Goal: Information Seeking & Learning: Learn about a topic

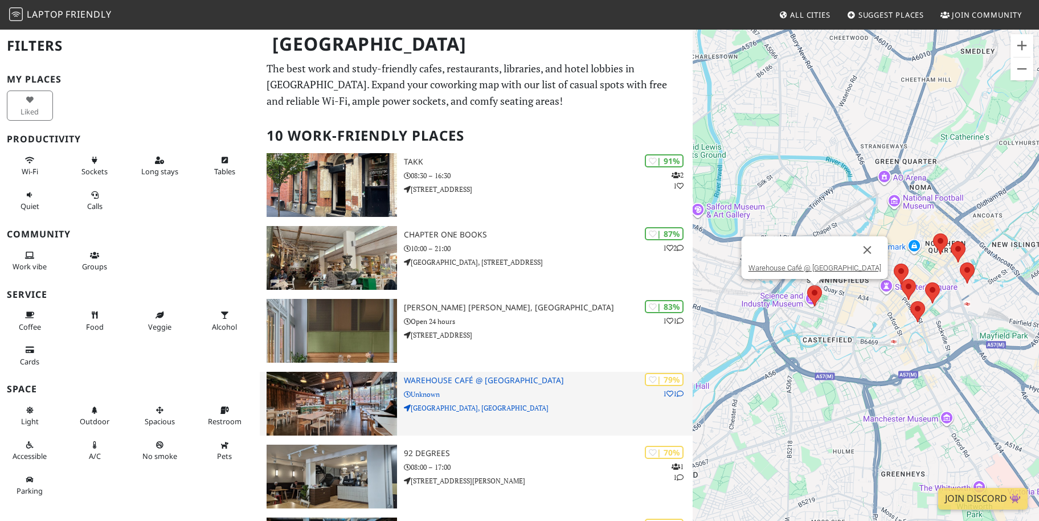
click at [492, 382] on h3 "Warehouse Café @ [GEOGRAPHIC_DATA]" at bounding box center [548, 381] width 289 height 10
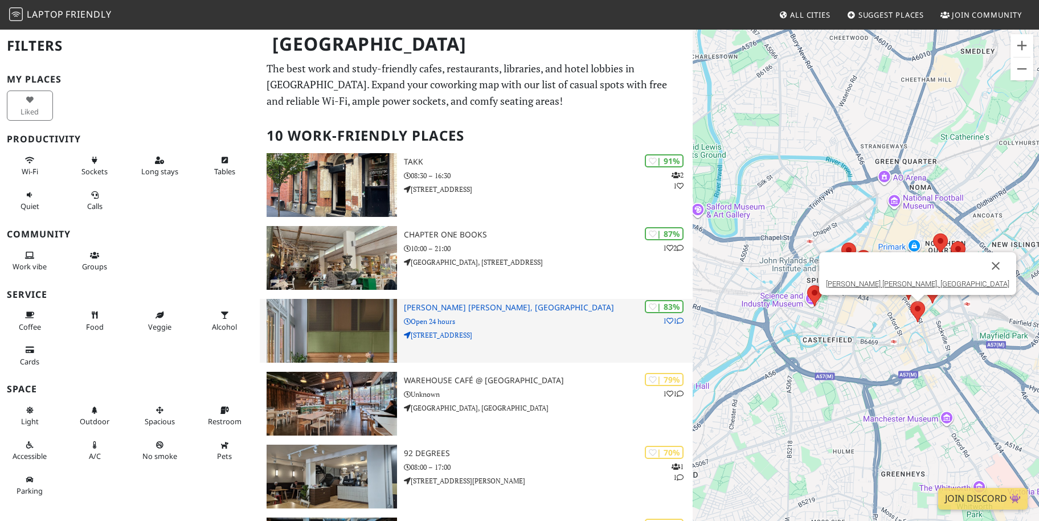
click at [426, 304] on h3 "Whitworth Locke, Civic Quarter" at bounding box center [548, 308] width 289 height 10
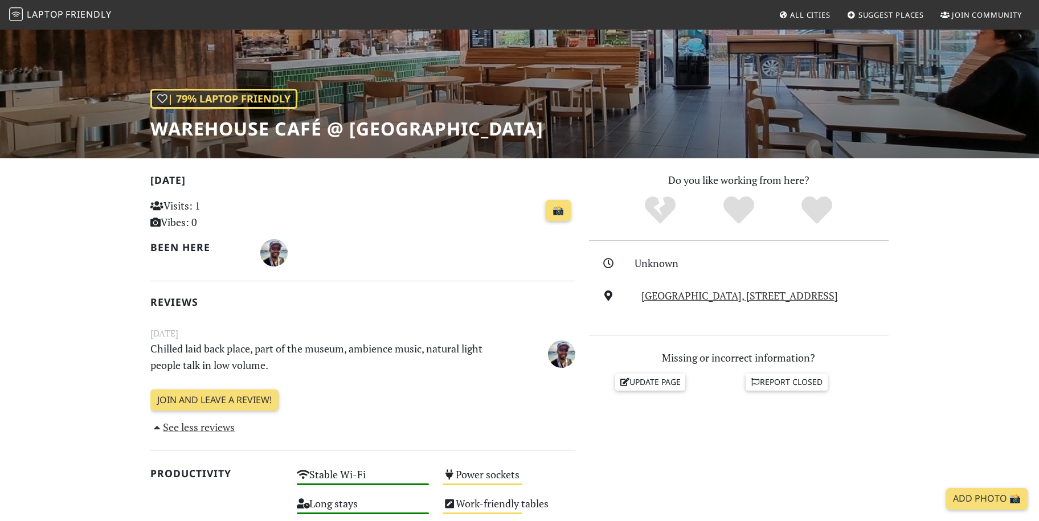
scroll to position [114, 0]
